Goal: Find contact information: Find contact information

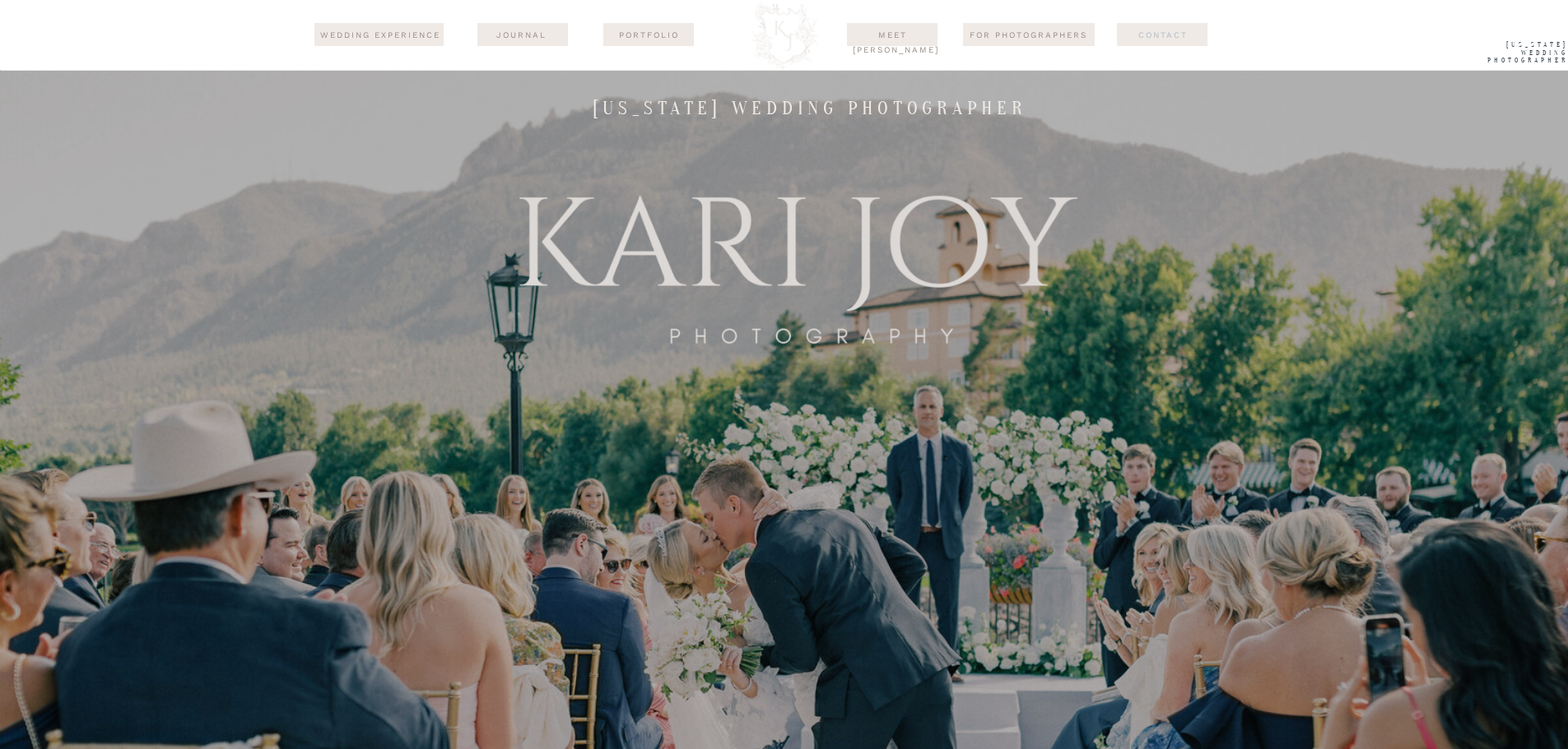
click at [1163, 38] on nav "Contact" at bounding box center [1163, 34] width 114 height 13
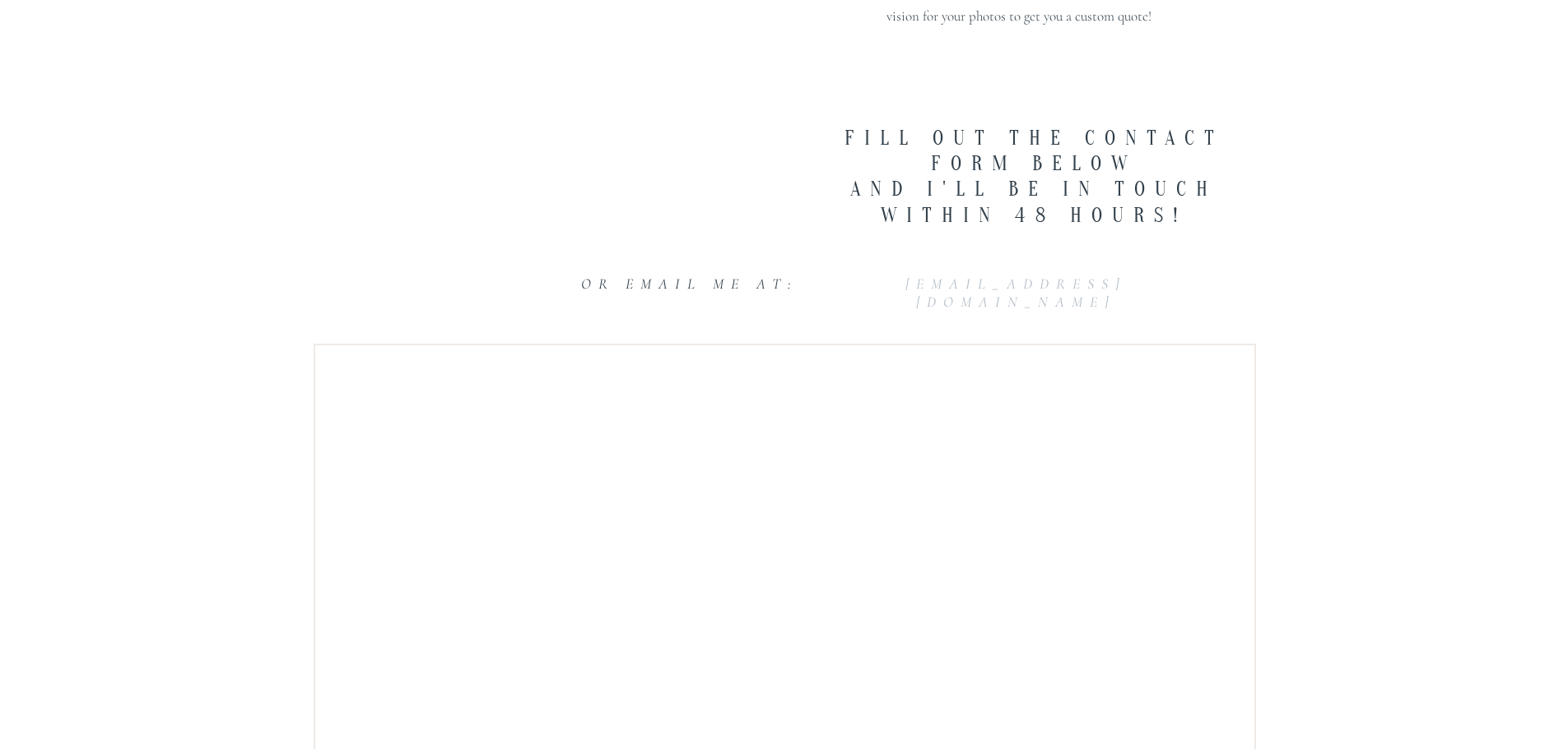
scroll to position [356, 0]
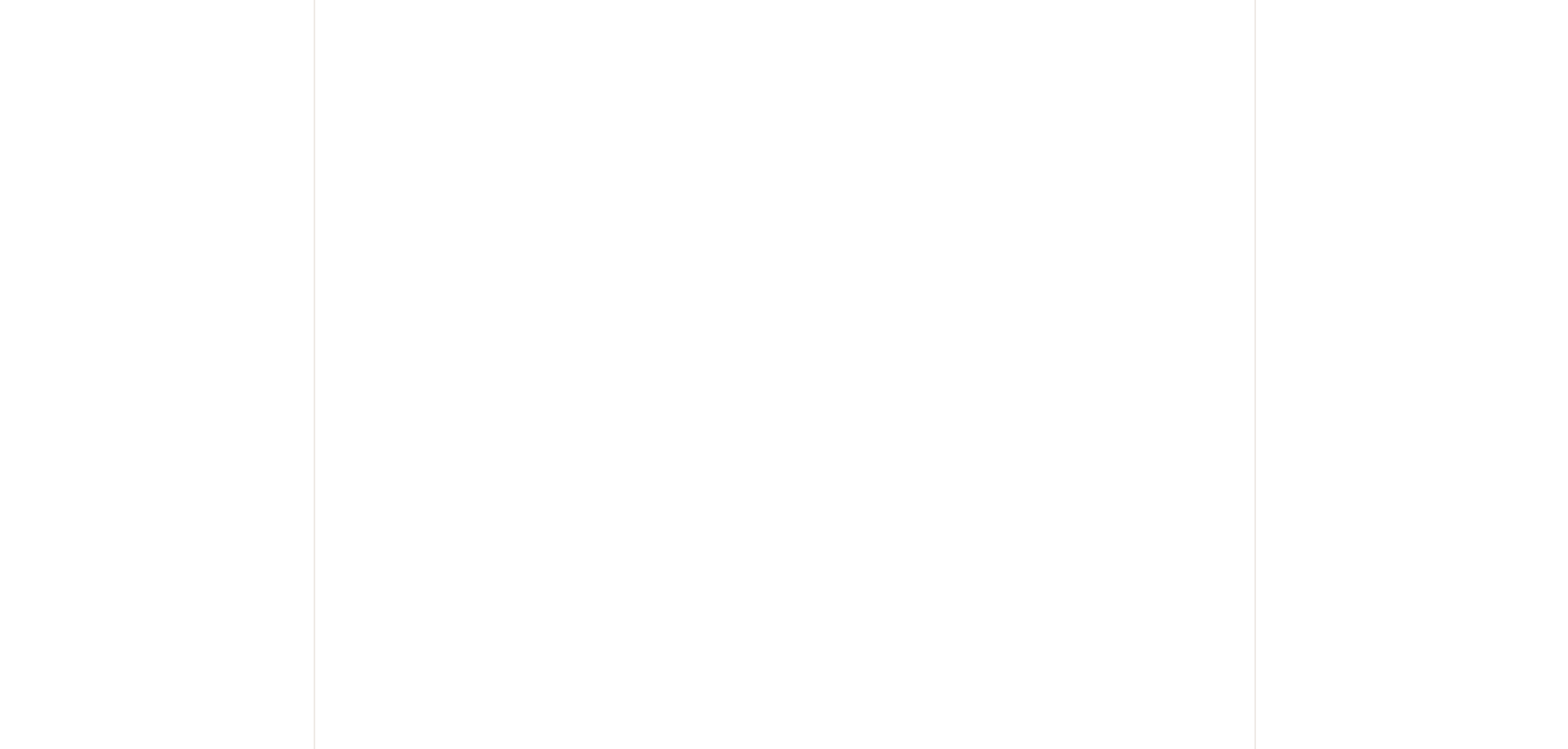
scroll to position [711, 0]
